Goal: Task Accomplishment & Management: Manage account settings

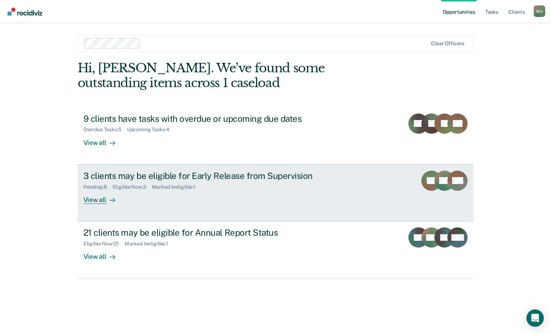
click at [250, 182] on div "Pending : 8 Eligible Now : 3 Marked Ineligible : 1" at bounding box center [210, 185] width 254 height 9
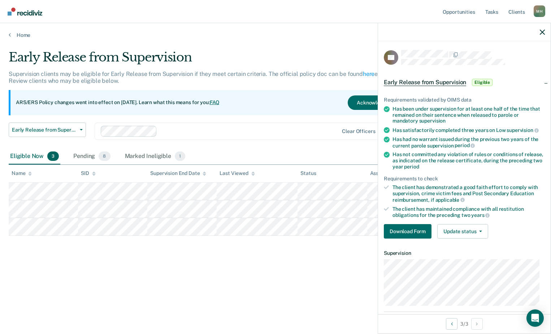
click at [318, 250] on div "Early Release from Supervision Supervision clients may be eligible for Early Re…" at bounding box center [276, 165] width 534 height 230
drag, startPoint x: 544, startPoint y: 30, endPoint x: 475, endPoint y: 45, distance: 71.1
click at [544, 30] on icon "button" at bounding box center [542, 32] width 5 height 5
click at [405, 228] on button "Download Form" at bounding box center [408, 231] width 48 height 14
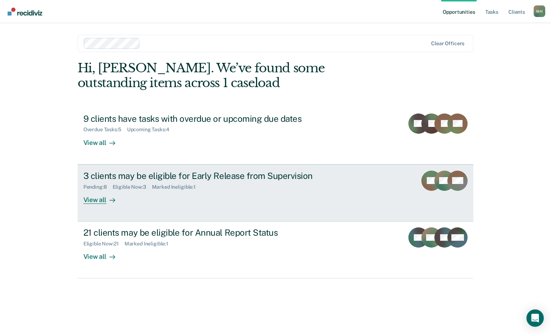
click at [107, 176] on div "3 clients may be eligible for Early Release from Supervision" at bounding box center [210, 176] width 254 height 10
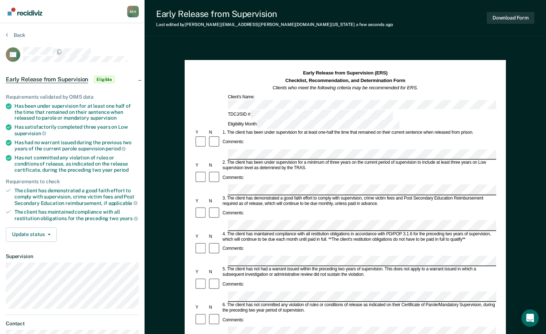
click at [250, 277] on div "Comments:" at bounding box center [345, 284] width 302 height 14
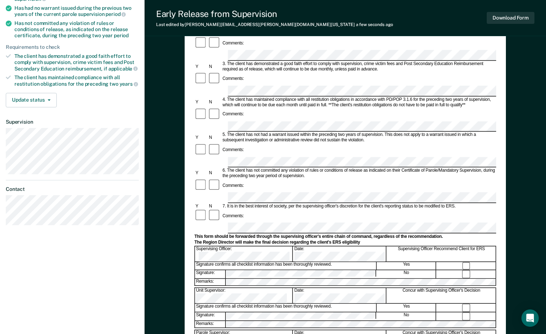
scroll to position [201, 0]
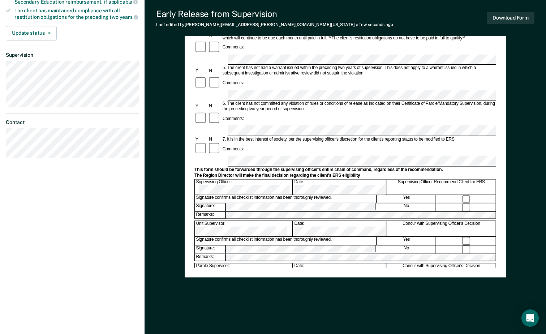
click at [262, 263] on div "Early Release from Supervision (ERS) Checklist, Recommendation, and Determinati…" at bounding box center [345, 67] width 302 height 399
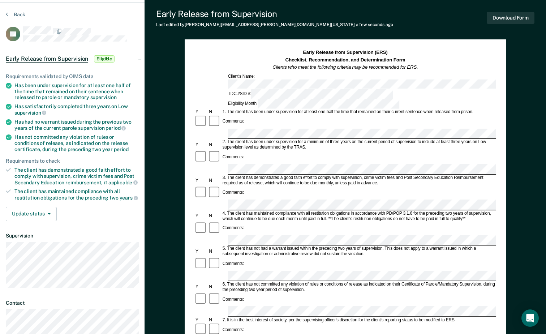
scroll to position [0, 0]
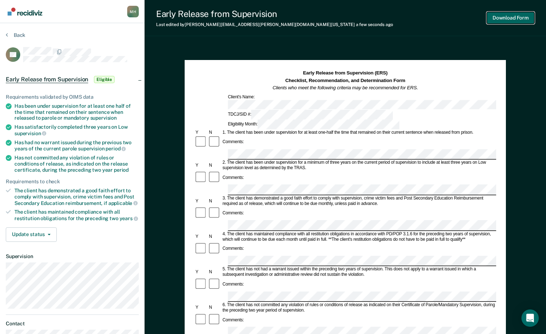
click at [502, 18] on button "Download Form" at bounding box center [511, 18] width 48 height 12
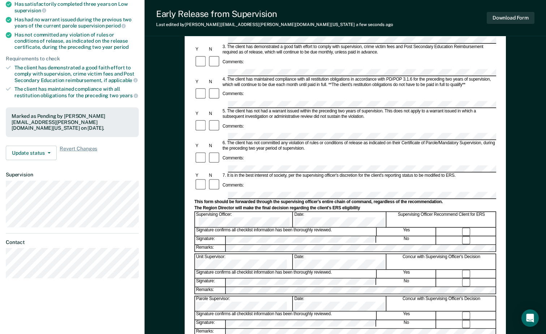
scroll to position [21, 0]
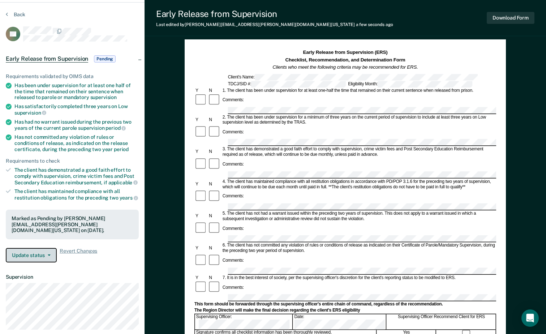
click at [29, 253] on button "Update status" at bounding box center [31, 255] width 51 height 14
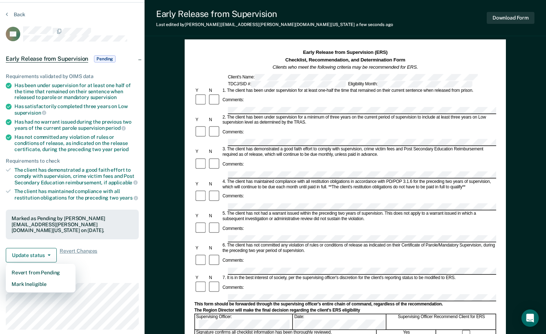
click at [103, 276] on dt "Supervision" at bounding box center [72, 277] width 133 height 6
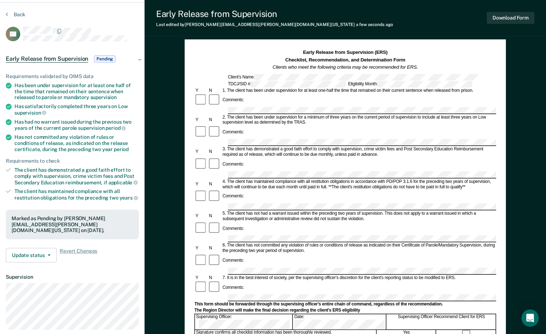
scroll to position [0, 0]
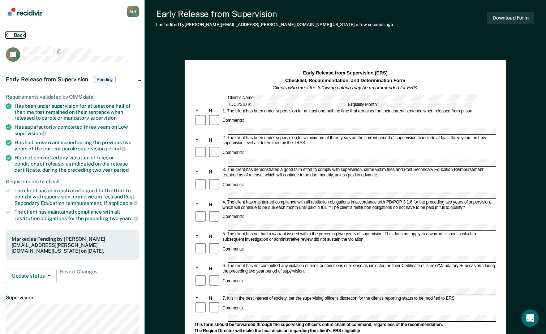
click at [22, 33] on button "Back" at bounding box center [16, 35] width 20 height 7
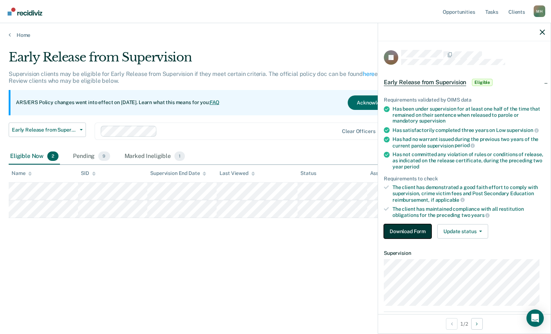
click at [419, 230] on button "Download Form" at bounding box center [408, 231] width 48 height 14
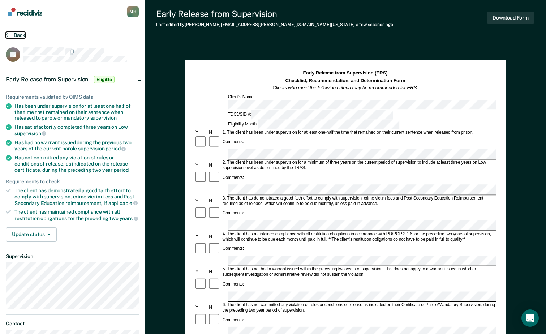
click at [15, 36] on button "Back" at bounding box center [16, 35] width 20 height 7
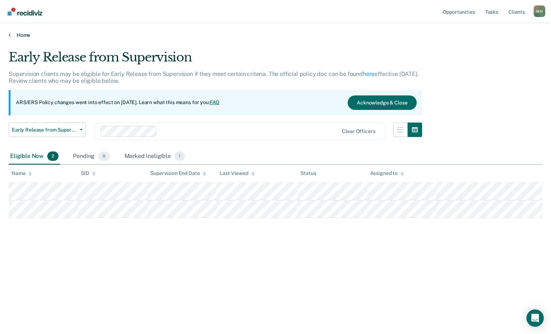
click at [23, 34] on link "Home" at bounding box center [276, 35] width 534 height 7
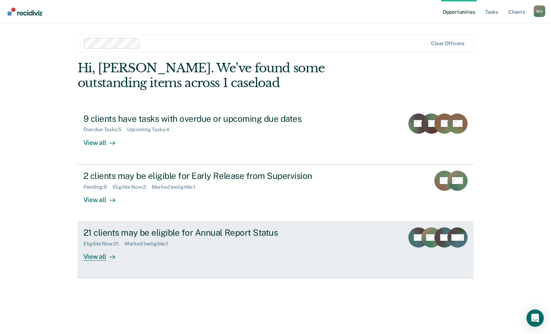
click at [114, 246] on div "Eligible Now : 21" at bounding box center [103, 244] width 41 height 6
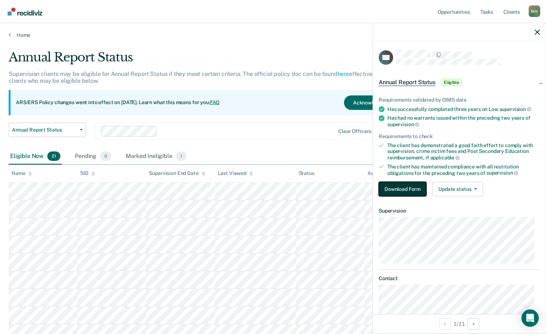
click at [395, 183] on button "Download Form" at bounding box center [403, 189] width 48 height 14
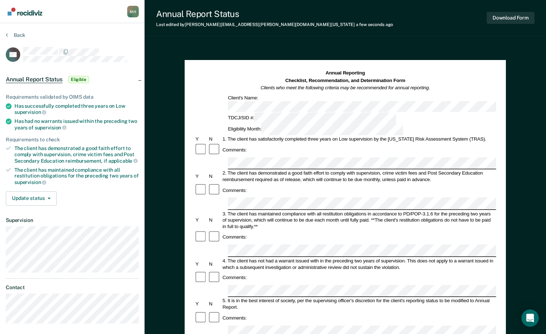
click at [275, 271] on div "Comments:" at bounding box center [345, 278] width 302 height 14
click at [273, 240] on form "Annual Reporting Checklist, Recommendation, and Determination Form Clients who …" at bounding box center [345, 324] width 302 height 509
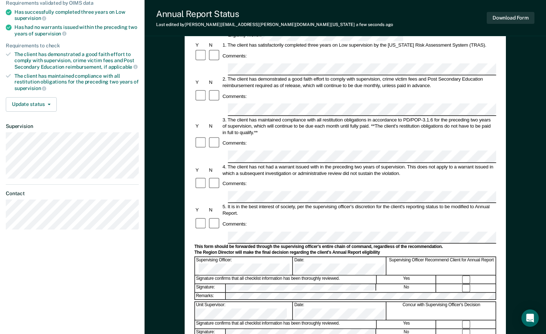
scroll to position [93, 0]
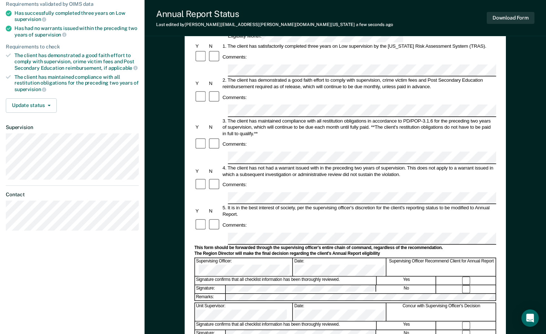
click at [214, 302] on form "Annual Reporting Checklist, Recommendation, and Determination Form Clients who …" at bounding box center [345, 231] width 302 height 509
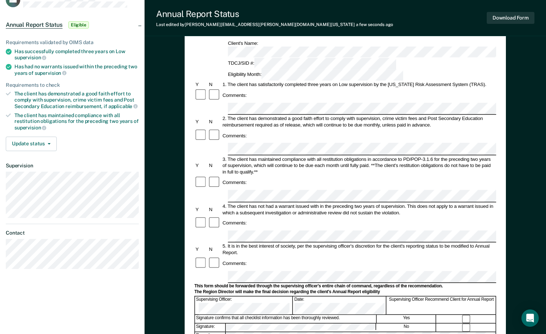
scroll to position [0, 0]
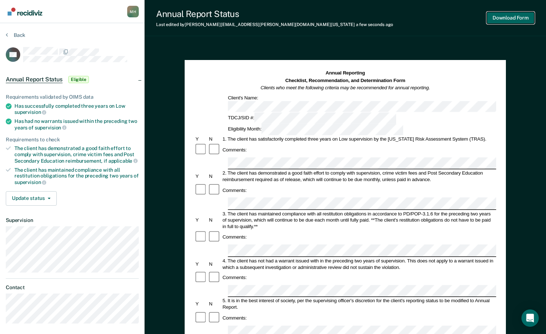
click at [500, 22] on button "Download Form" at bounding box center [511, 18] width 48 height 12
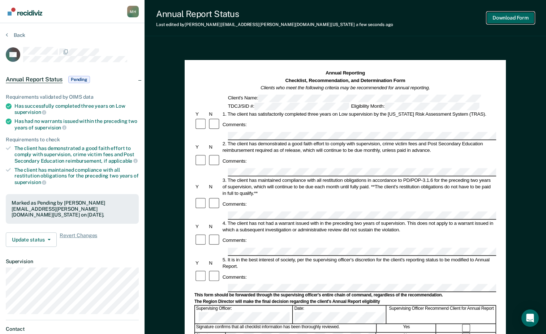
click at [495, 21] on button "Download Form" at bounding box center [511, 18] width 48 height 12
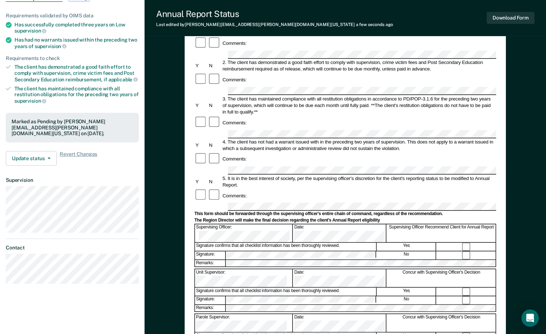
scroll to position [145, 0]
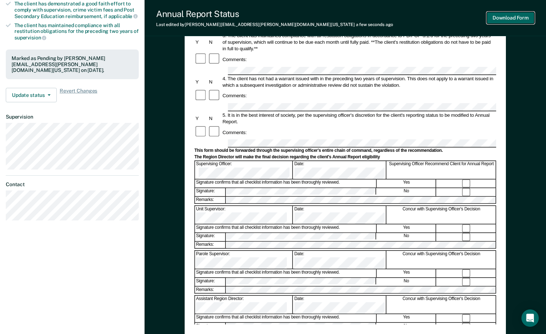
click at [518, 16] on button "Download Form" at bounding box center [511, 18] width 48 height 12
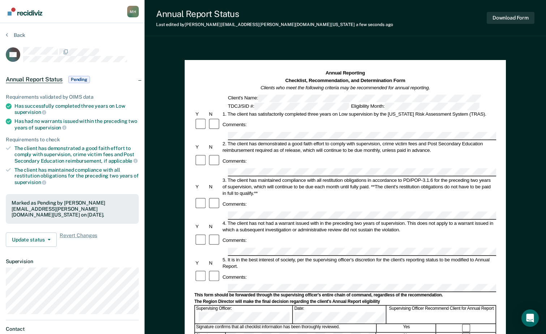
click at [16, 31] on section "Back OS Annual Report Status Pending Requirements validated by OIMS data Has su…" at bounding box center [72, 201] width 145 height 356
click at [22, 35] on button "Back" at bounding box center [16, 35] width 20 height 7
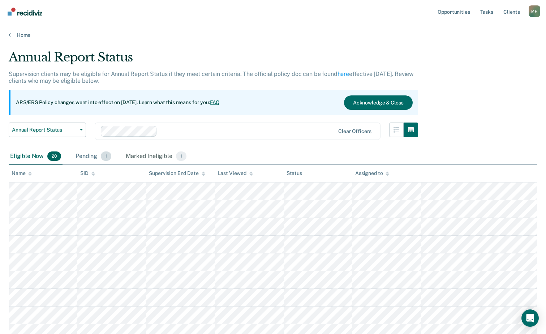
click at [96, 152] on div "Pending 1" at bounding box center [93, 156] width 39 height 16
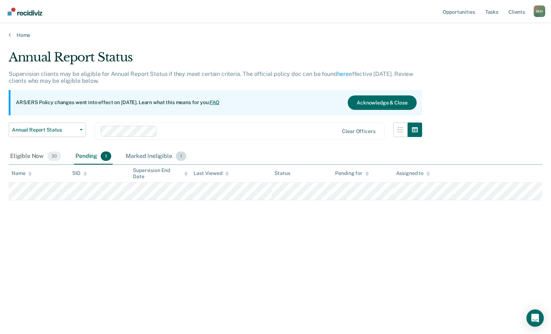
click at [155, 155] on div "Marked Ineligible 1" at bounding box center [156, 156] width 64 height 16
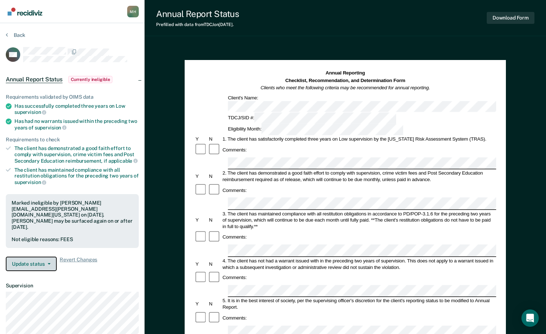
click at [42, 257] on button "Update status" at bounding box center [31, 264] width 51 height 14
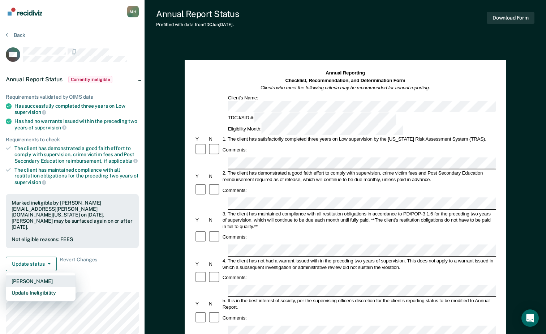
click at [43, 275] on button "[PERSON_NAME]" at bounding box center [41, 281] width 70 height 12
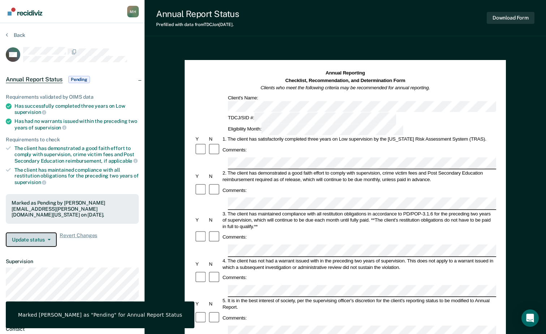
click at [48, 243] on button "Update status" at bounding box center [31, 239] width 51 height 14
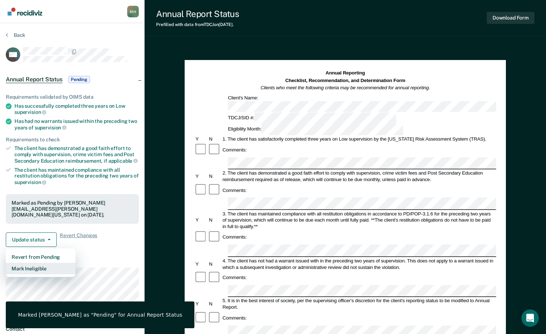
click at [55, 267] on button "Mark Ineligible" at bounding box center [41, 269] width 70 height 12
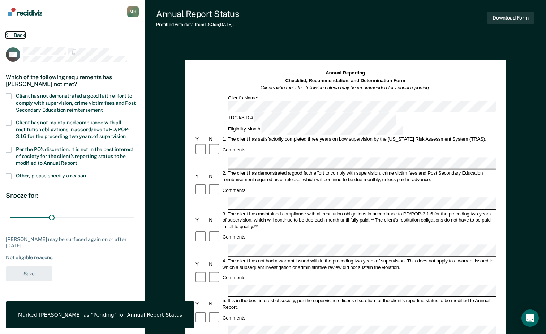
click at [24, 33] on button "Back" at bounding box center [16, 35] width 20 height 7
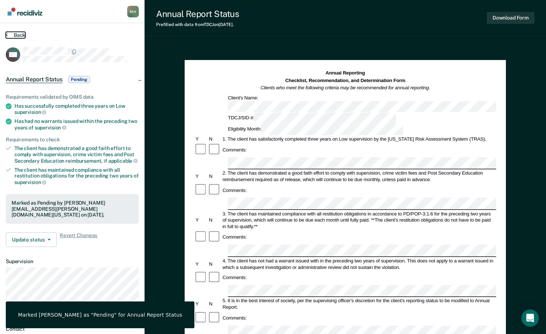
click at [24, 33] on button "Back" at bounding box center [16, 35] width 20 height 7
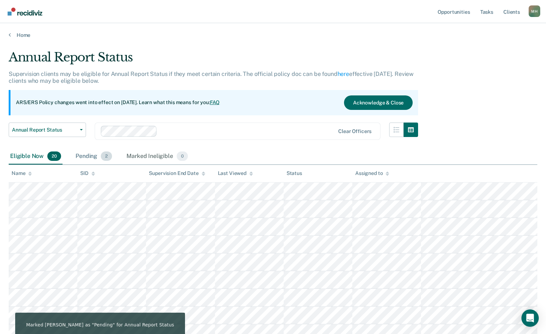
click at [86, 158] on div "Pending 2" at bounding box center [93, 156] width 39 height 16
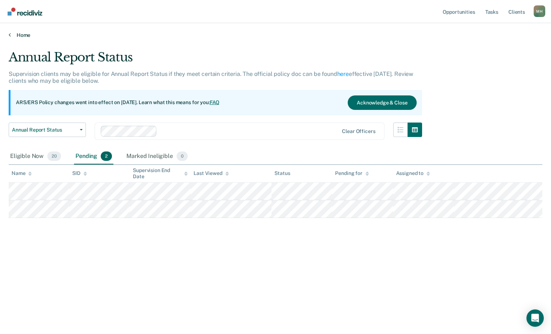
click at [14, 33] on link "Home" at bounding box center [276, 35] width 534 height 7
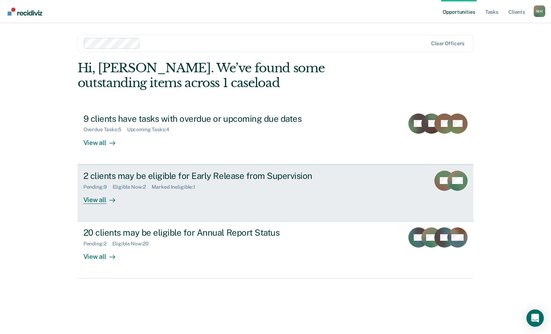
click at [187, 194] on div "2 clients may be eligible for Early Release from Supervision Pending : 9 Eligib…" at bounding box center [218, 187] width 271 height 33
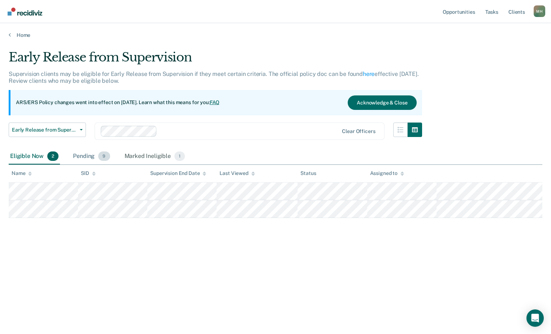
click at [84, 158] on div "Pending 9" at bounding box center [92, 156] width 40 height 16
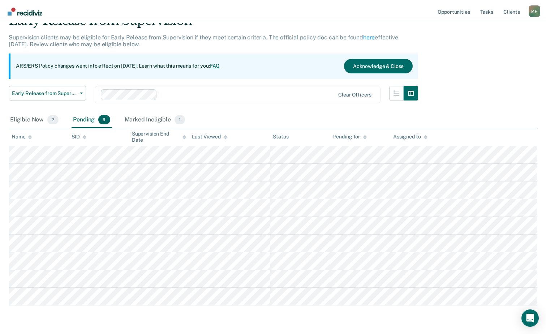
scroll to position [24, 0]
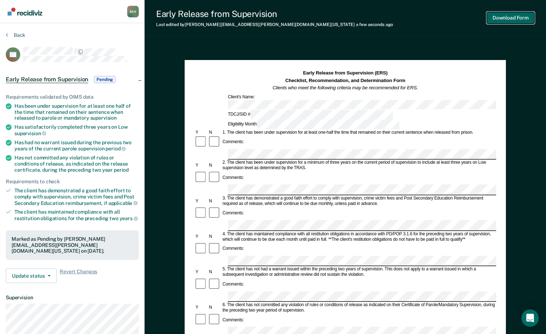
click at [523, 22] on button "Download Form" at bounding box center [511, 18] width 48 height 12
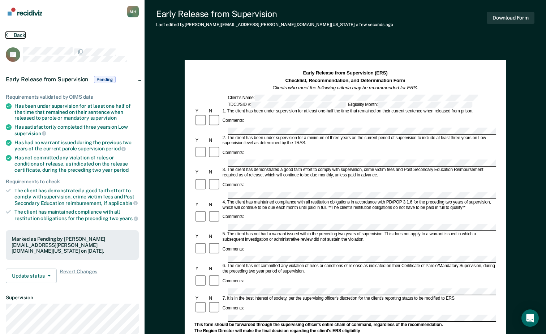
click at [19, 34] on button "Back" at bounding box center [16, 35] width 20 height 7
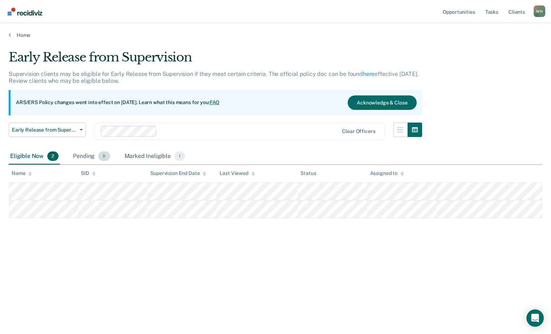
click at [102, 154] on span "9" at bounding box center [104, 155] width 12 height 9
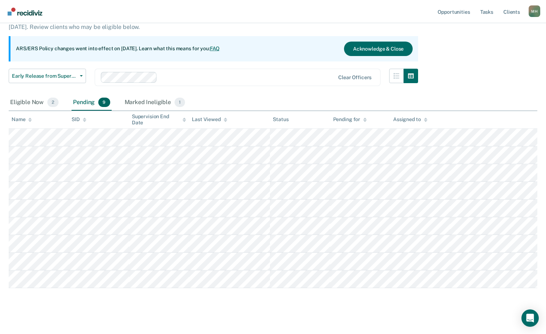
scroll to position [60, 0]
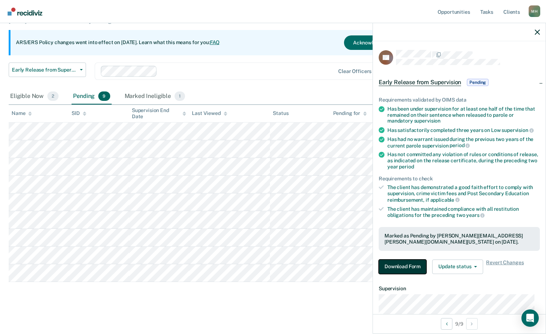
click at [421, 268] on button "Download Form" at bounding box center [403, 266] width 48 height 14
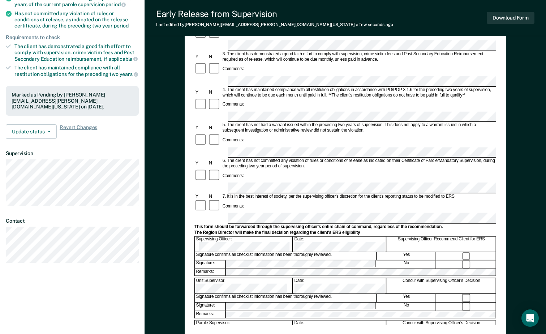
scroll to position [145, 0]
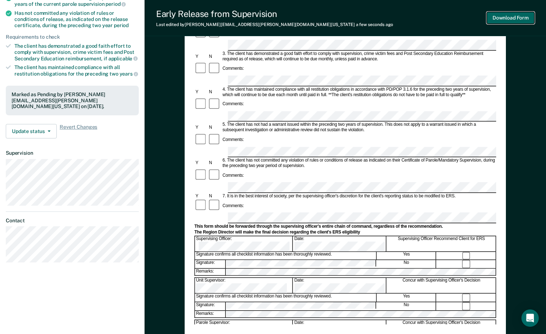
click at [508, 22] on button "Download Form" at bounding box center [511, 18] width 48 height 12
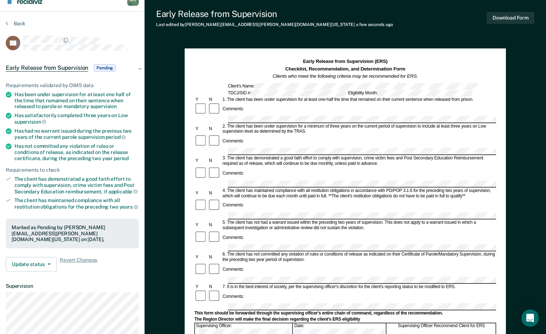
scroll to position [0, 0]
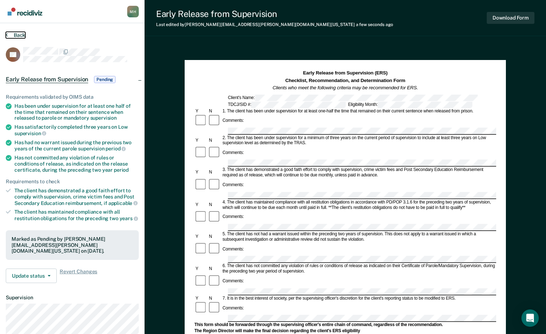
click at [12, 34] on button "Back" at bounding box center [16, 35] width 20 height 7
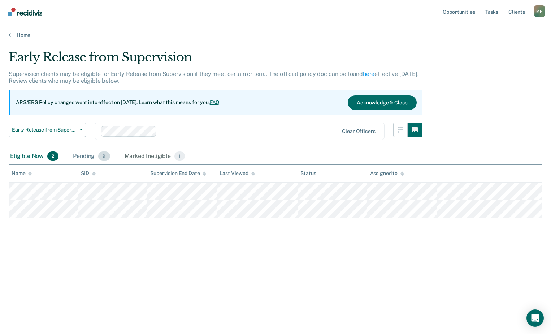
click at [77, 156] on div "Pending 9" at bounding box center [92, 156] width 40 height 16
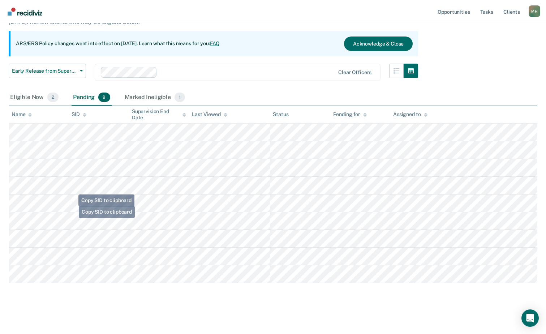
scroll to position [60, 0]
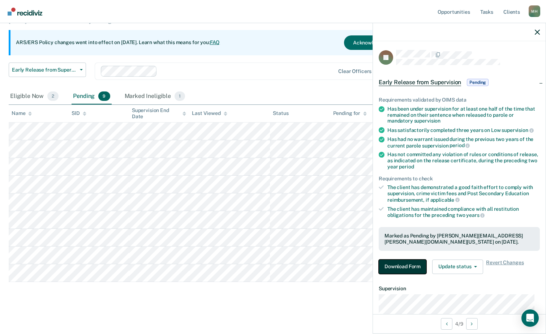
click at [408, 269] on button "Download Form" at bounding box center [403, 266] width 48 height 14
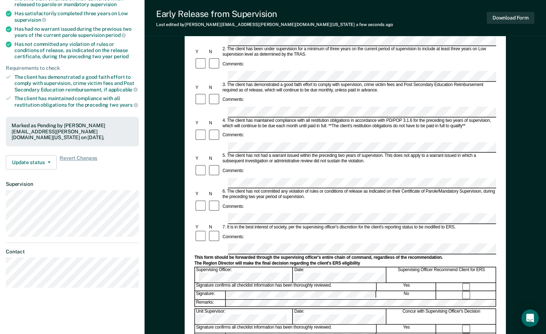
scroll to position [21, 0]
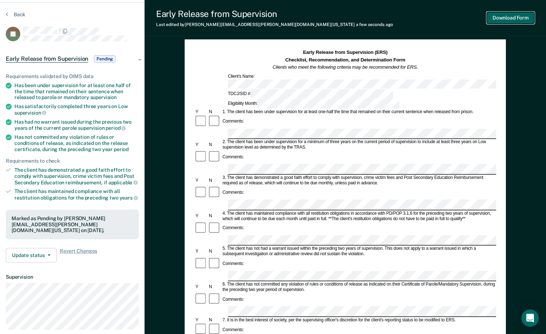
click at [494, 19] on button "Download Form" at bounding box center [511, 18] width 48 height 12
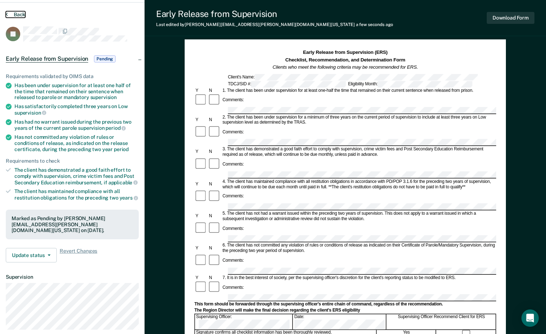
click at [16, 12] on button "Back" at bounding box center [16, 14] width 20 height 7
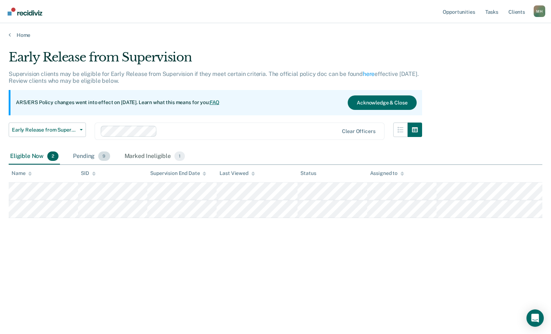
click at [81, 159] on div "Pending 9" at bounding box center [92, 156] width 40 height 16
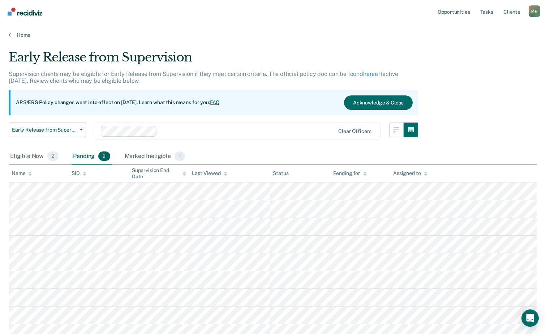
scroll to position [60, 0]
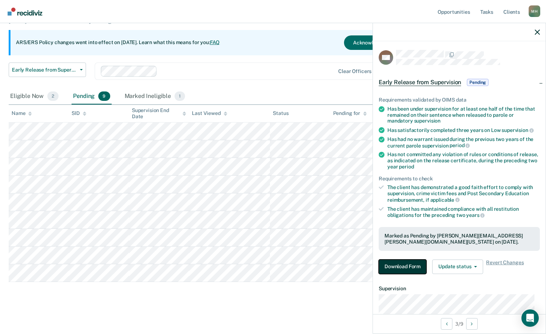
click at [405, 266] on button "Download Form" at bounding box center [403, 266] width 48 height 14
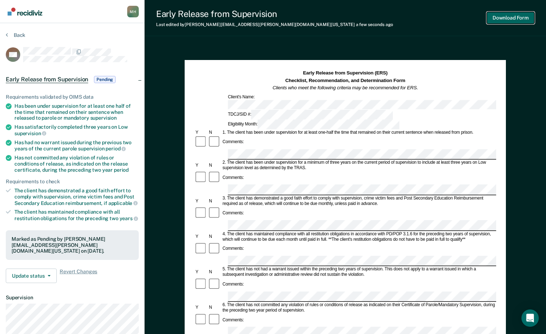
click at [507, 17] on button "Download Form" at bounding box center [511, 18] width 48 height 12
